Goal: Task Accomplishment & Management: Use online tool/utility

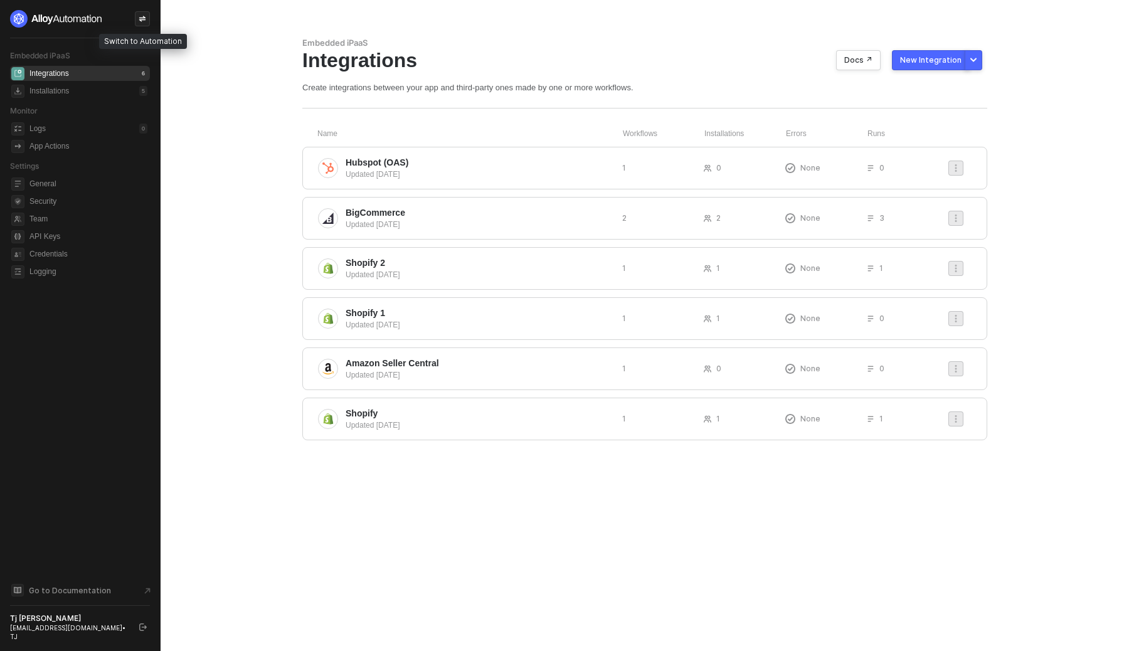
click at [139, 19] on icon "icon-swap" at bounding box center [143, 19] width 8 height 8
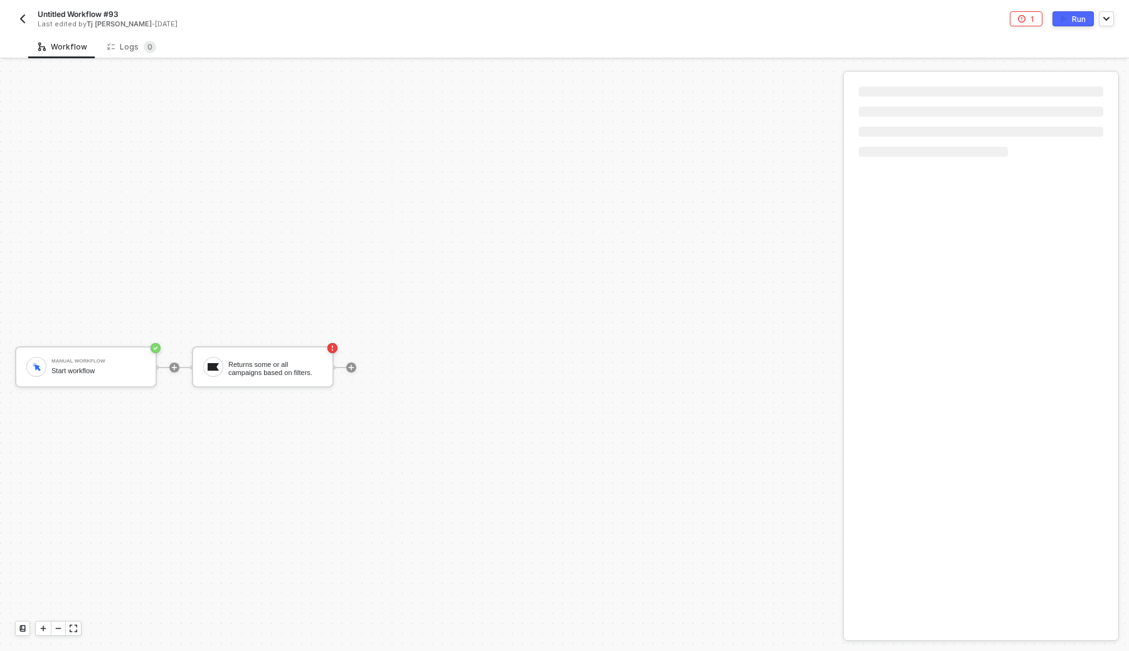
scroll to position [23, 0]
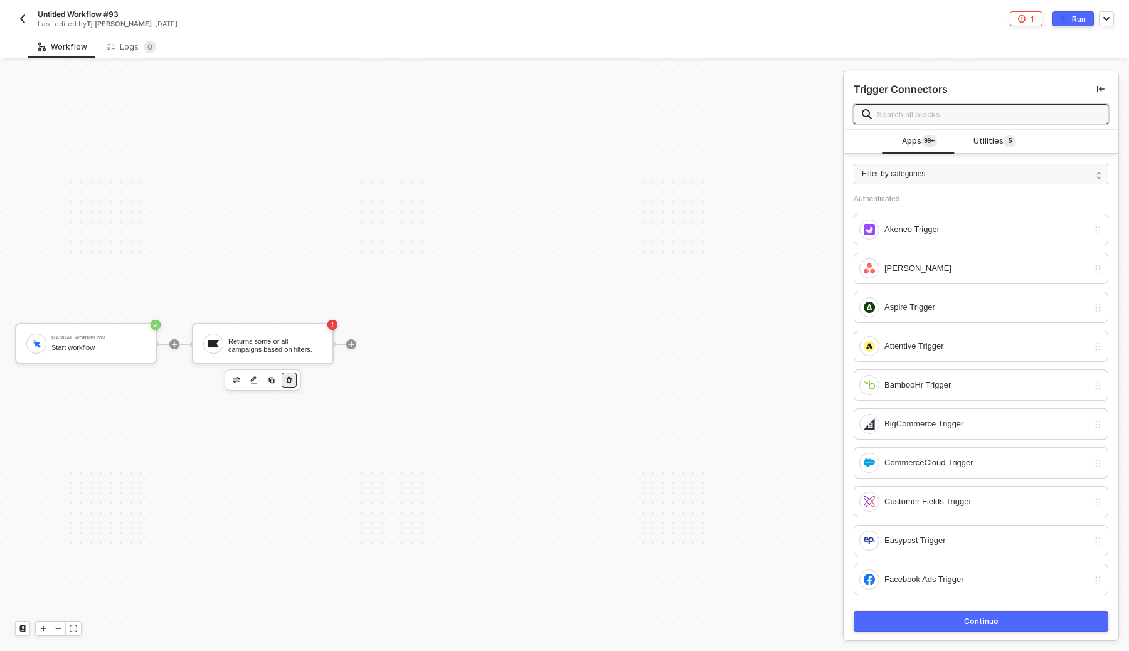
click at [290, 383] on icon "button" at bounding box center [289, 380] width 8 height 10
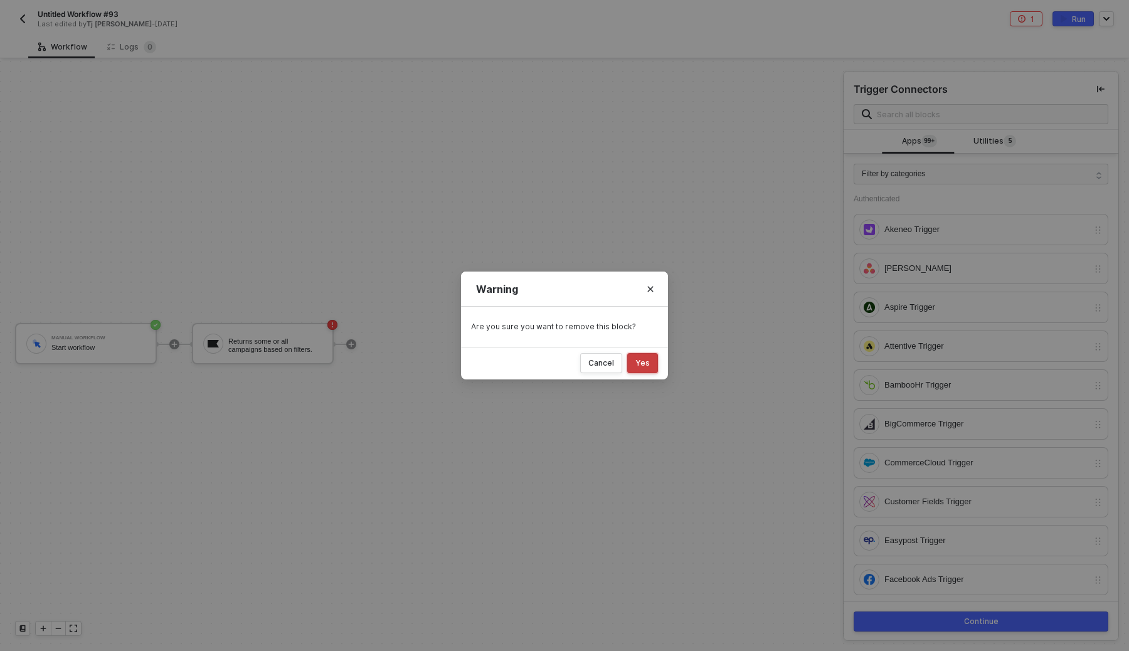
click at [647, 364] on div "Yes" at bounding box center [642, 363] width 14 height 10
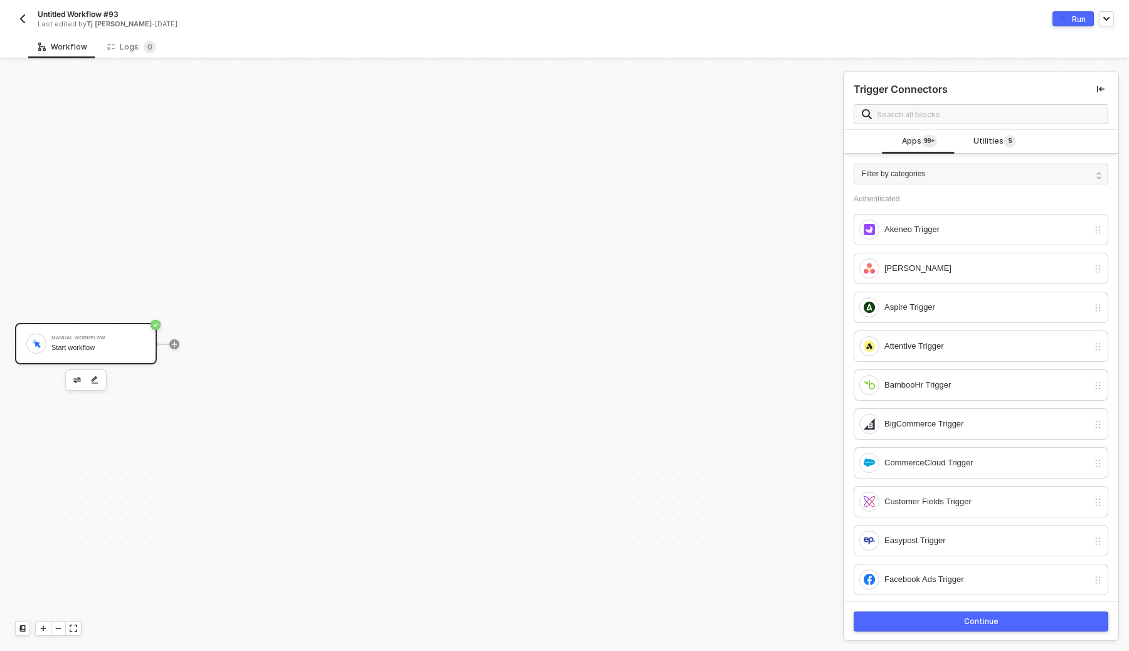
click at [95, 340] on div "Manual Workflow" at bounding box center [98, 337] width 94 height 5
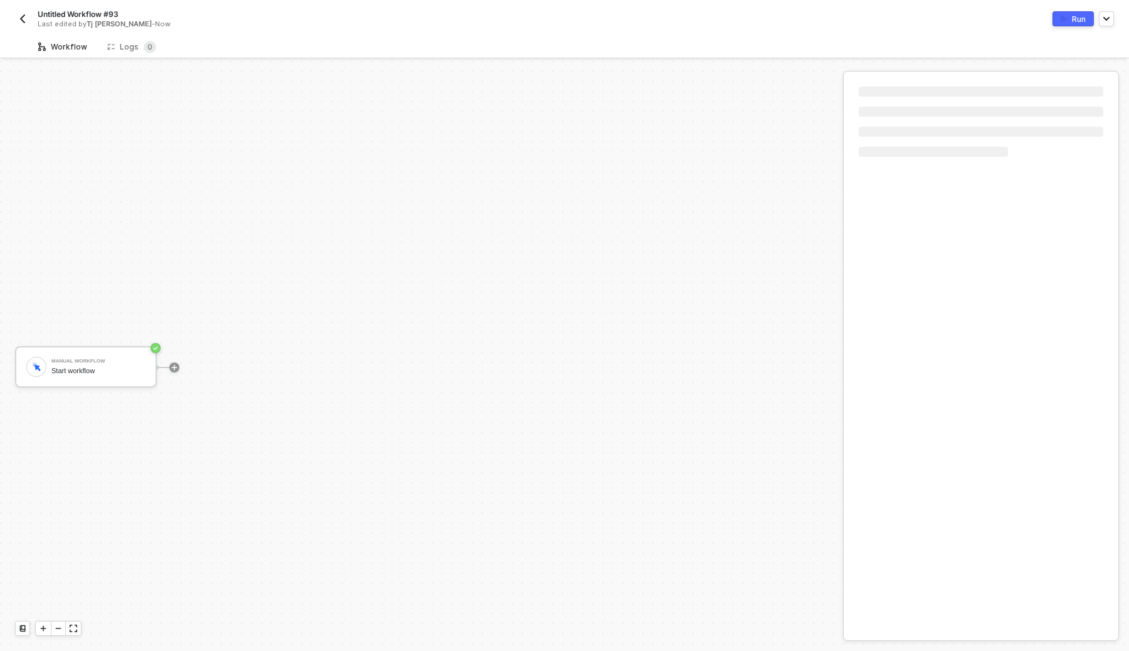
scroll to position [23, 0]
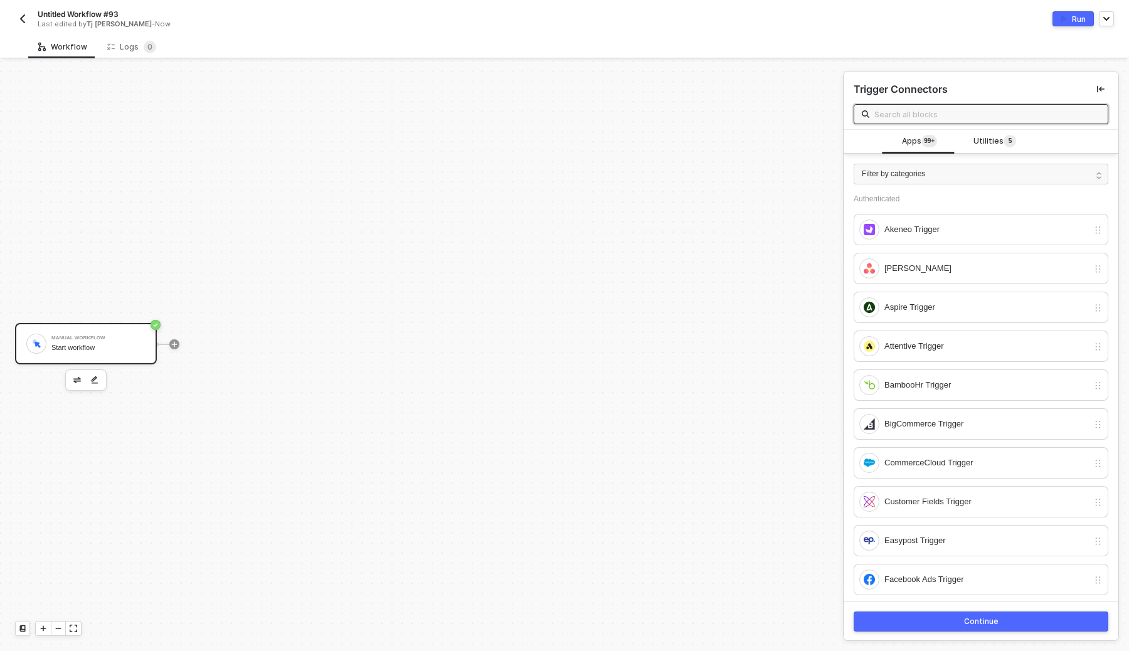
click at [108, 337] on div "Manual Workflow" at bounding box center [98, 337] width 94 height 5
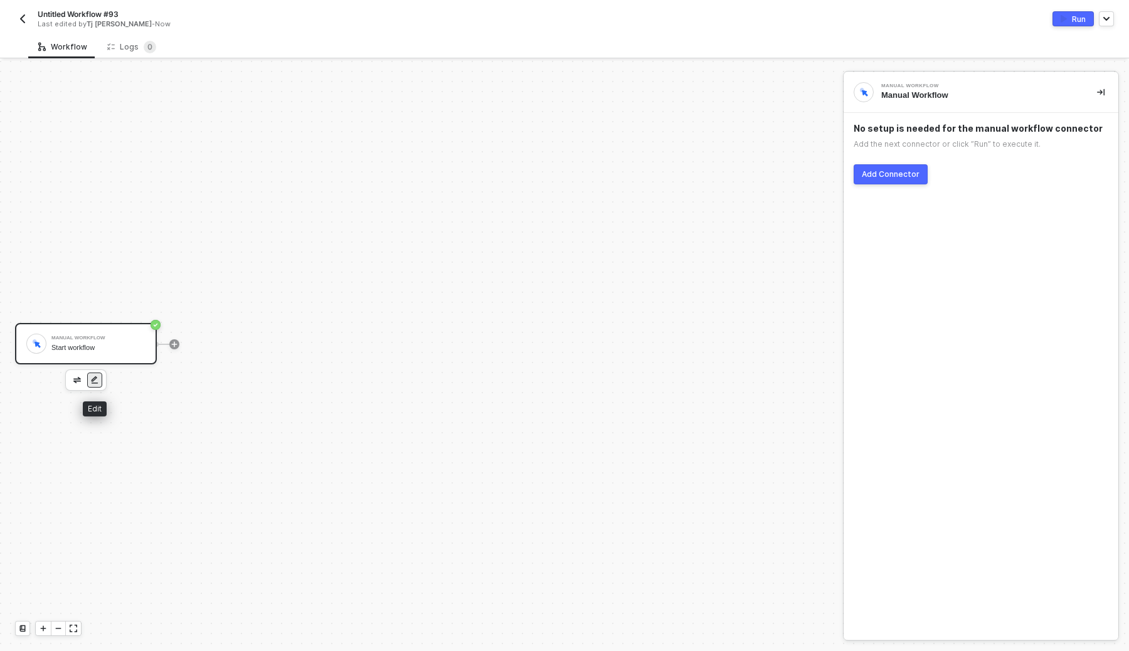
click at [96, 379] on img "button" at bounding box center [95, 380] width 8 height 9
click at [888, 169] on button "Add Connector" at bounding box center [890, 174] width 74 height 20
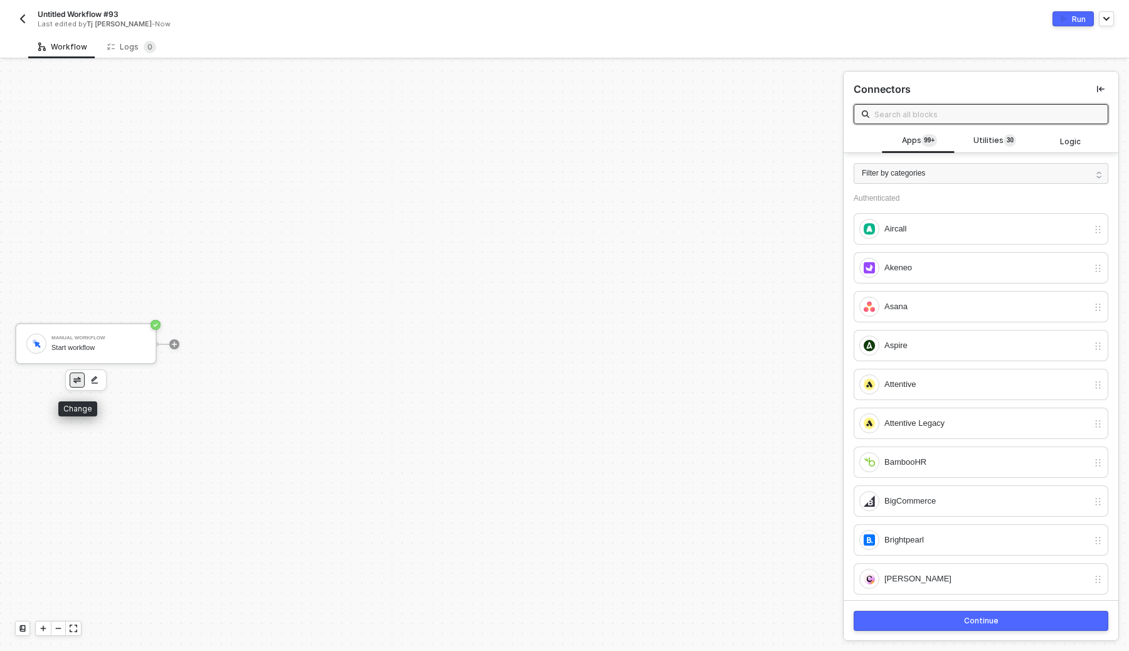
click at [76, 377] on img "button" at bounding box center [77, 380] width 8 height 6
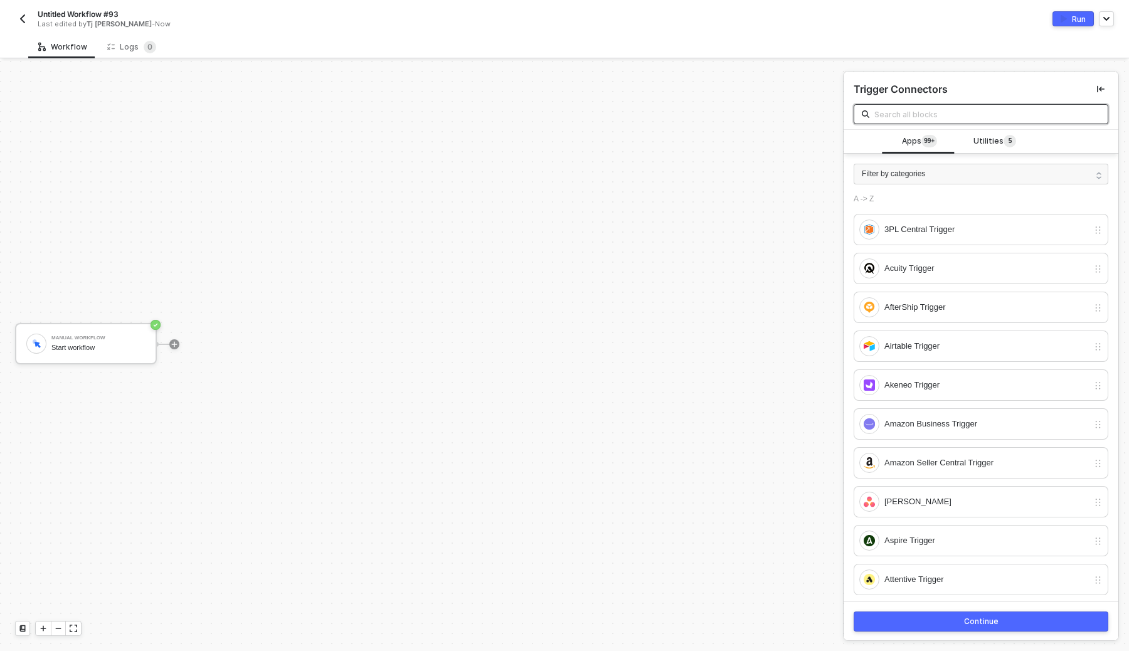
click at [958, 110] on input "text" at bounding box center [987, 114] width 226 height 14
type input "t"
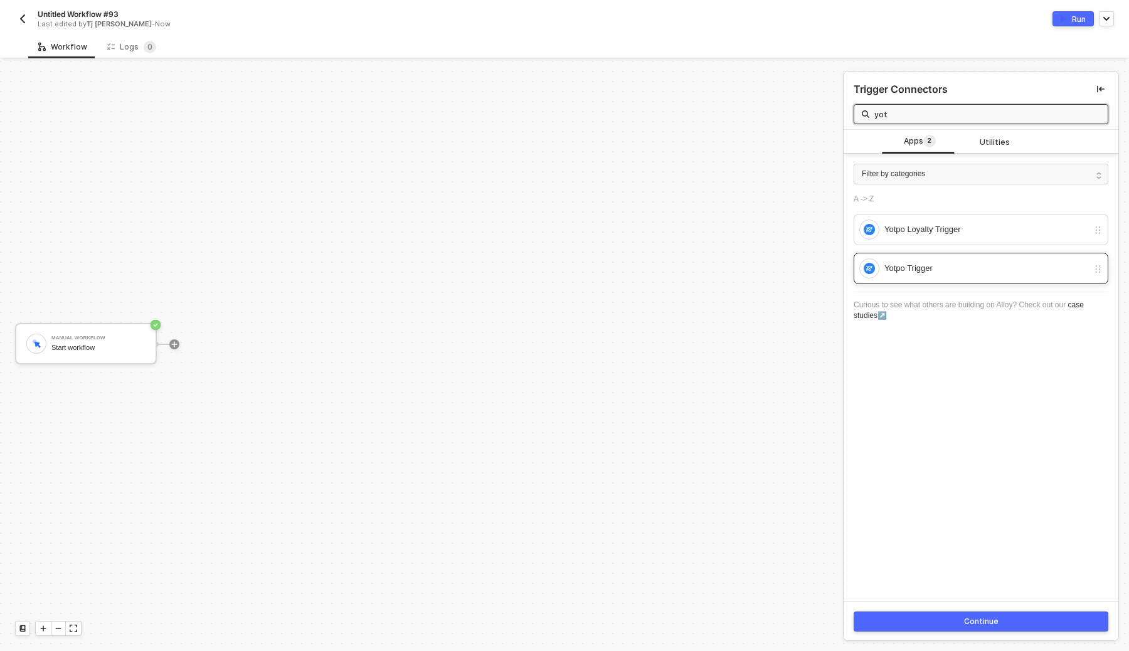
type input "yot"
click at [955, 266] on div "Yotpo Trigger" at bounding box center [986, 268] width 204 height 14
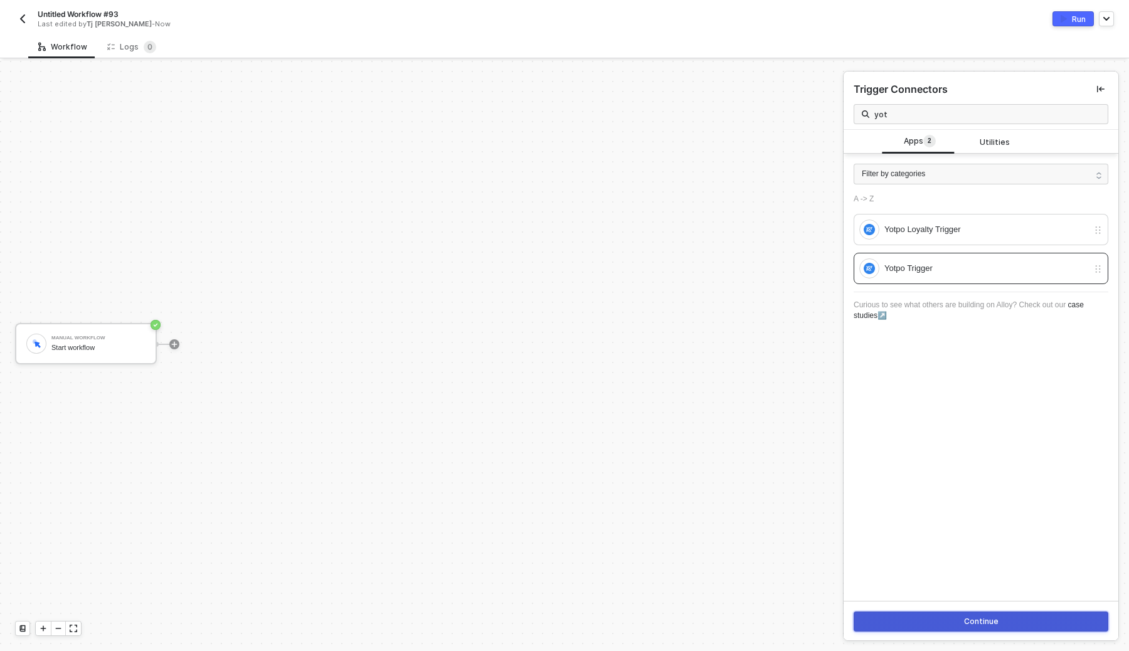
click at [983, 618] on div "Continue" at bounding box center [981, 621] width 34 height 10
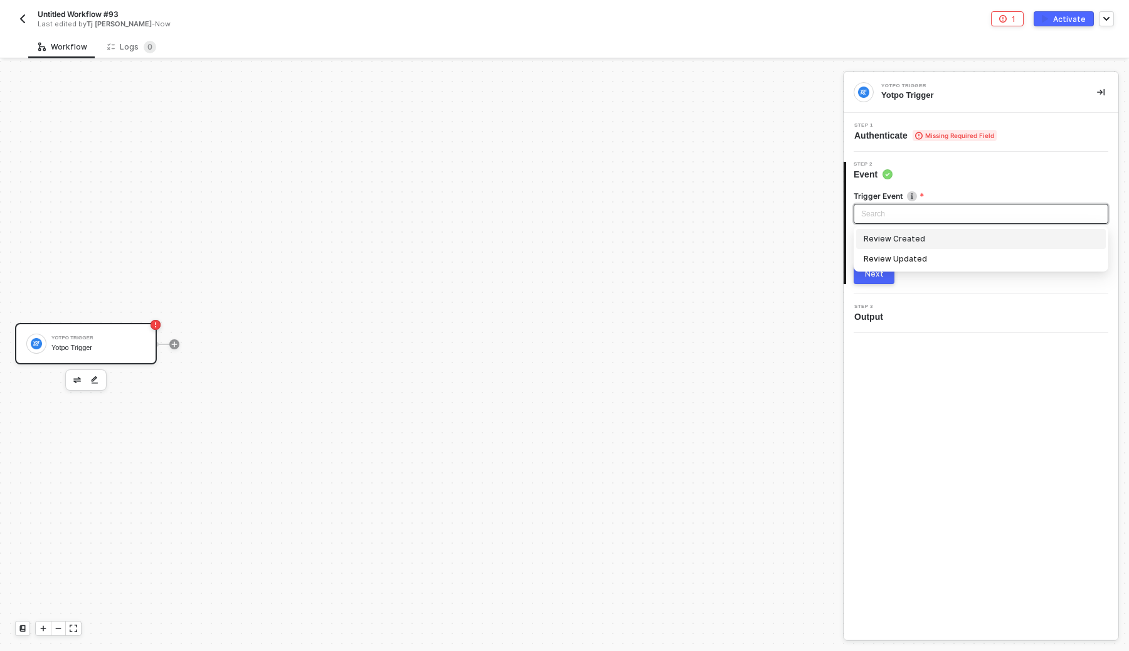
click at [920, 216] on input "search" at bounding box center [981, 213] width 240 height 19
